Goal: Task Accomplishment & Management: Complete application form

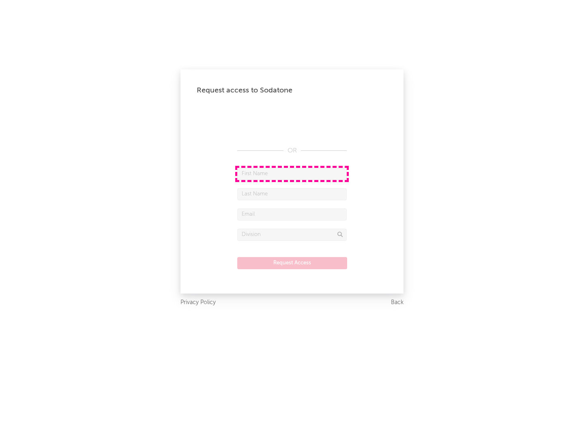
click at [292, 173] on input "text" at bounding box center [291, 174] width 109 height 12
type input "[PERSON_NAME]"
click at [292, 194] on input "text" at bounding box center [291, 194] width 109 height 12
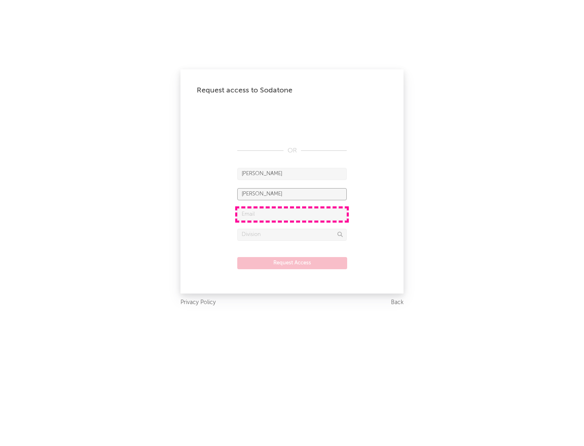
type input "[PERSON_NAME]"
click at [292, 214] on input "text" at bounding box center [291, 214] width 109 height 12
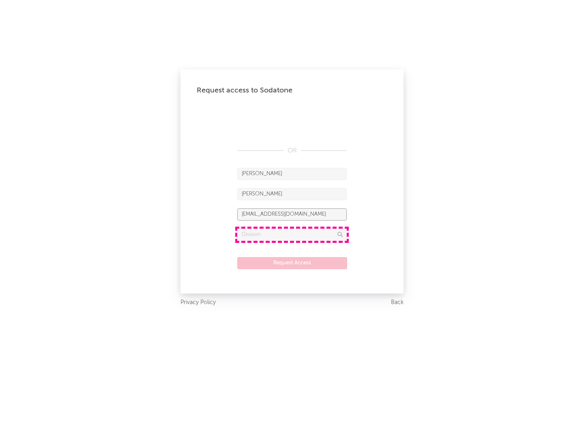
type input "[EMAIL_ADDRESS][DOMAIN_NAME]"
click at [292, 234] on input "text" at bounding box center [291, 235] width 109 height 12
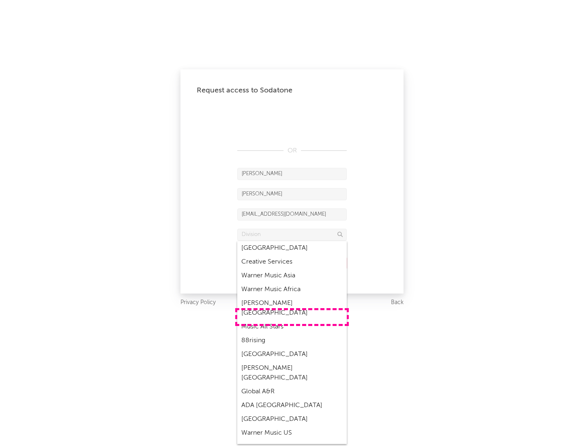
click at [292, 320] on div "Music All Stars" at bounding box center [291, 327] width 109 height 14
type input "Music All Stars"
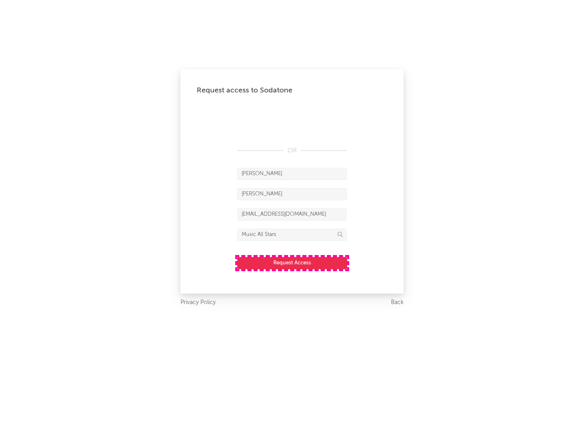
click at [292, 263] on button "Request Access" at bounding box center [292, 263] width 110 height 12
